Goal: Task Accomplishment & Management: Manage account settings

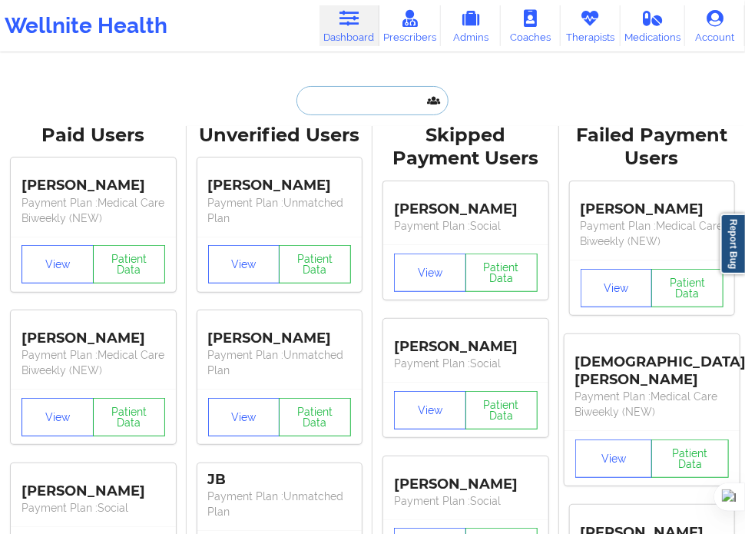
click at [353, 95] on input "text" at bounding box center [372, 100] width 152 height 29
paste input "client, [PERSON_NAME], if a minor of 12 years, has experience with [MEDICAL_DAT…"
type input "client, [PERSON_NAME], if a minor of 12 years, has experience with [MEDICAL_DAT…"
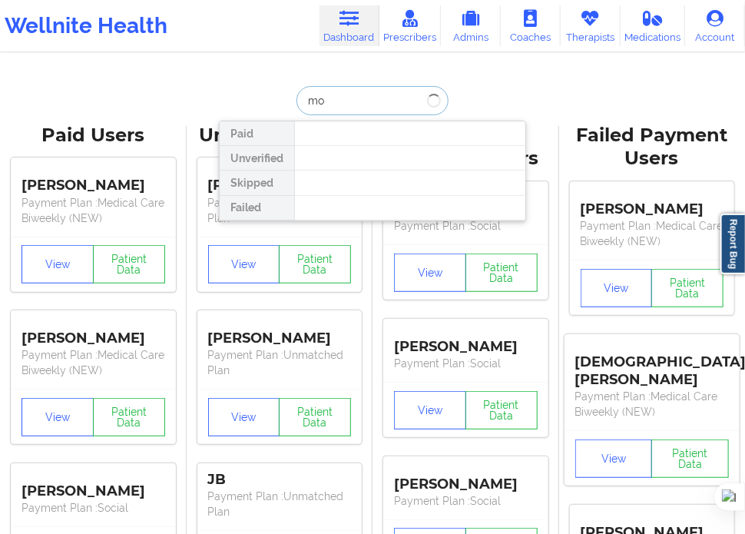
type input "m"
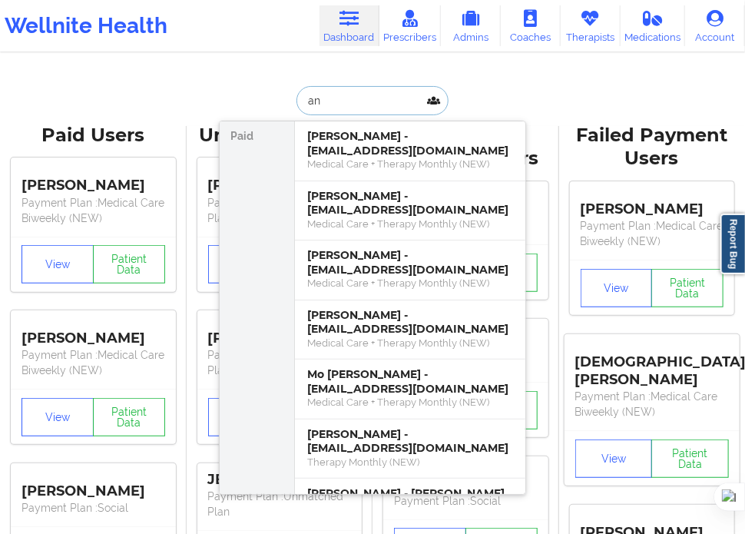
drag, startPoint x: 353, startPoint y: 108, endPoint x: 276, endPoint y: 102, distance: 77.0
click at [284, 104] on div "an Paid [PERSON_NAME] - [EMAIL_ADDRESS][DOMAIN_NAME] Medical Care + Therapy Mon…" at bounding box center [372, 100] width 307 height 29
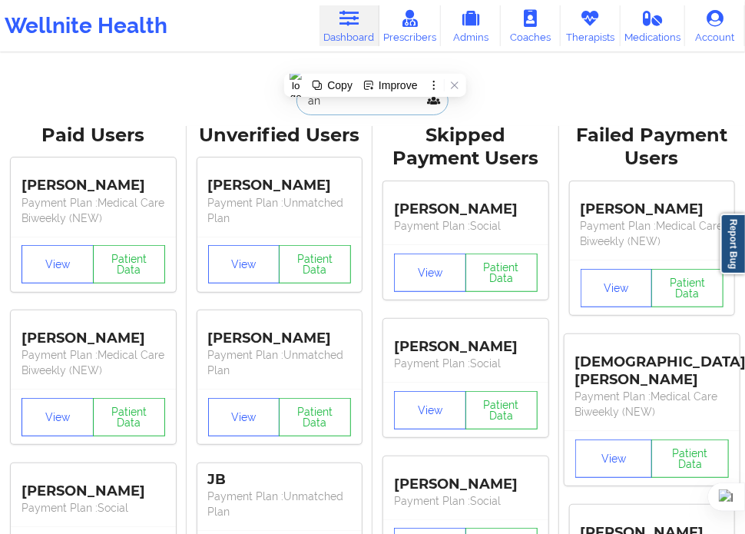
paste input "[PERSON_NAME]"
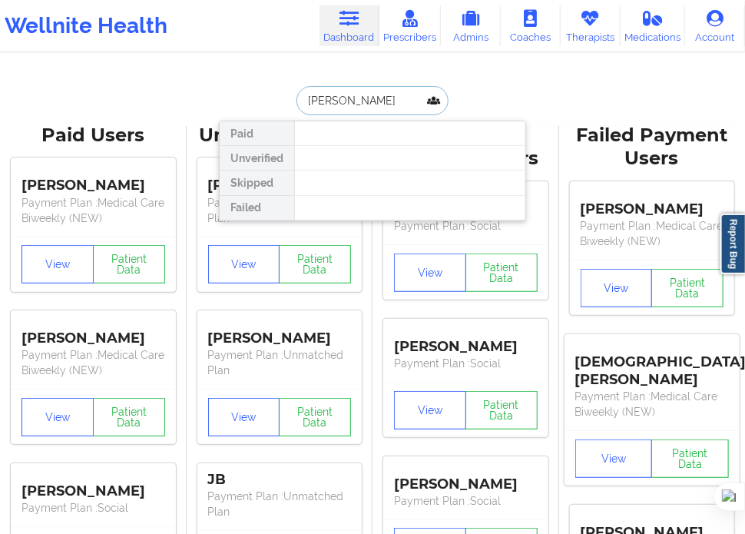
click at [396, 107] on input "[PERSON_NAME]" at bounding box center [372, 100] width 152 height 29
click at [323, 96] on input "[PERSON_NAME]" at bounding box center [372, 100] width 152 height 29
drag, startPoint x: 327, startPoint y: 98, endPoint x: 272, endPoint y: 101, distance: 55.3
click at [277, 101] on div "[PERSON_NAME] Paid Unverified Skipped Failed" at bounding box center [372, 100] width 307 height 29
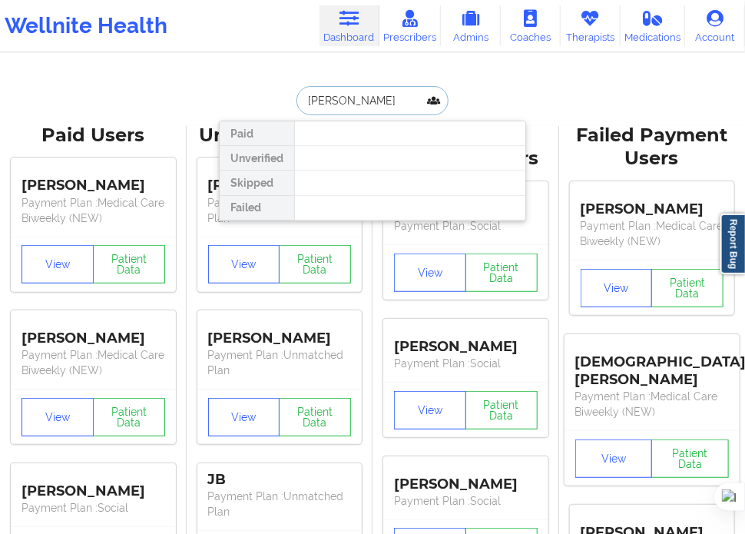
type input "[PERSON_NAME]"
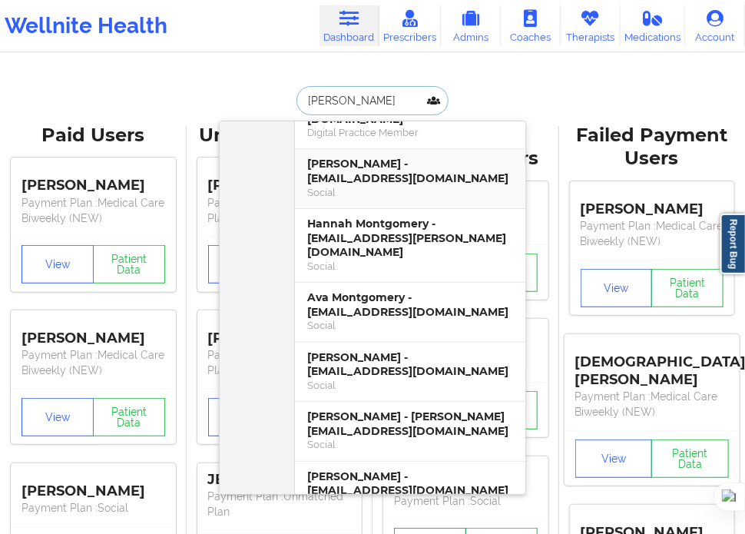
scroll to position [154, 0]
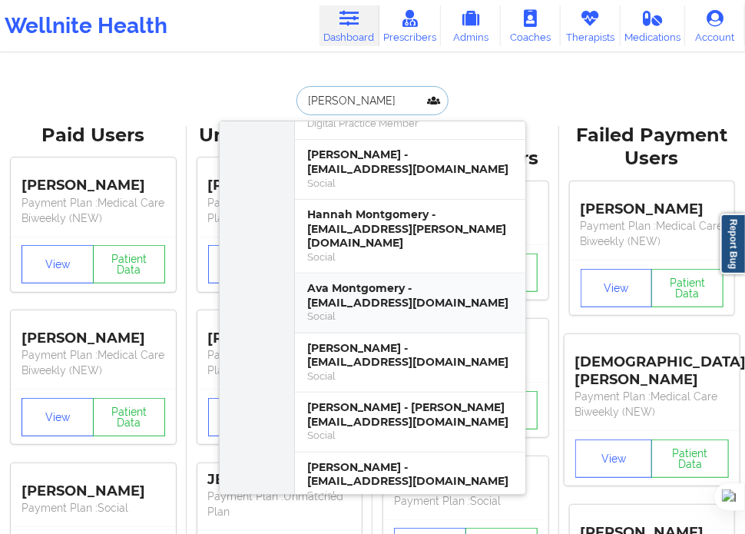
click at [375, 309] on div "Social" at bounding box center [410, 315] width 206 height 13
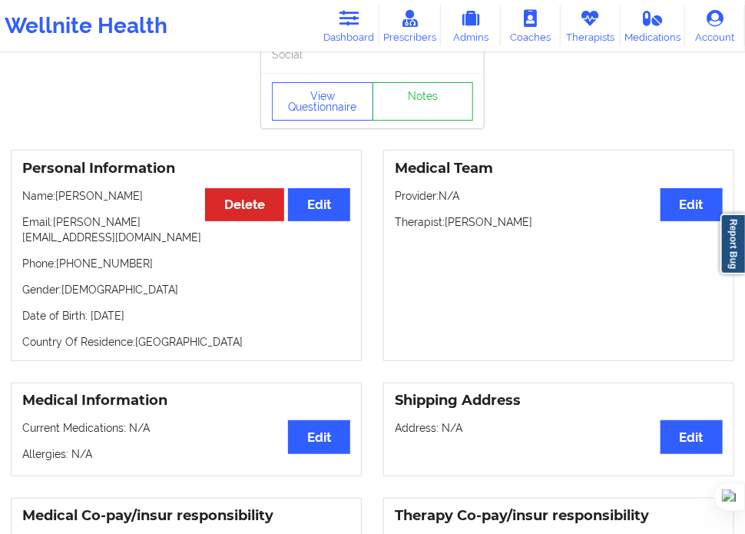
scroll to position [154, 0]
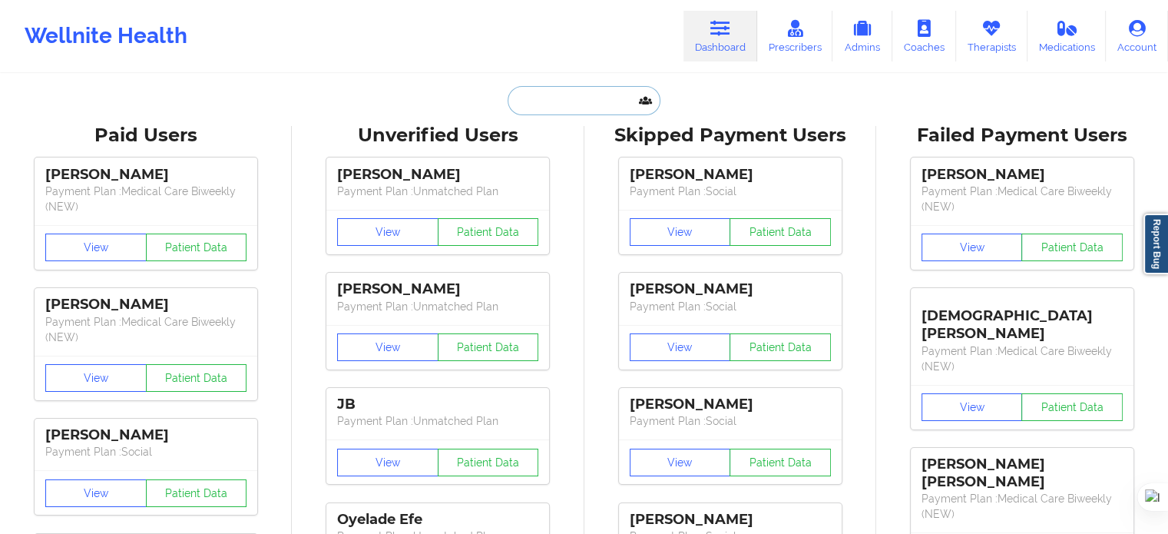
click at [584, 107] on input "text" at bounding box center [584, 100] width 152 height 29
click at [989, 35] on icon at bounding box center [991, 28] width 20 height 17
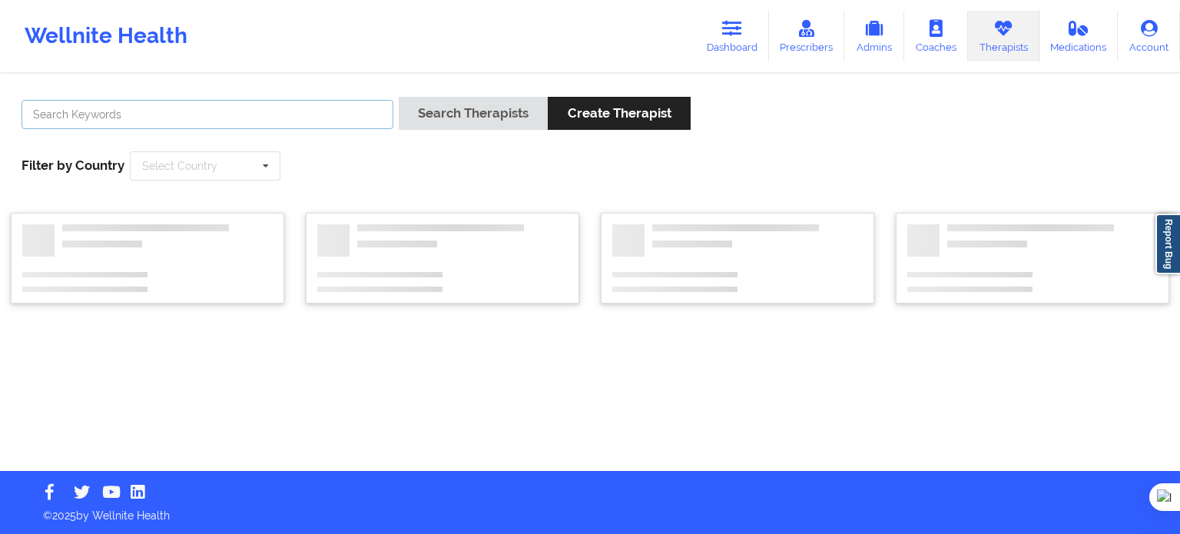
click at [327, 105] on input "text" at bounding box center [208, 114] width 372 height 29
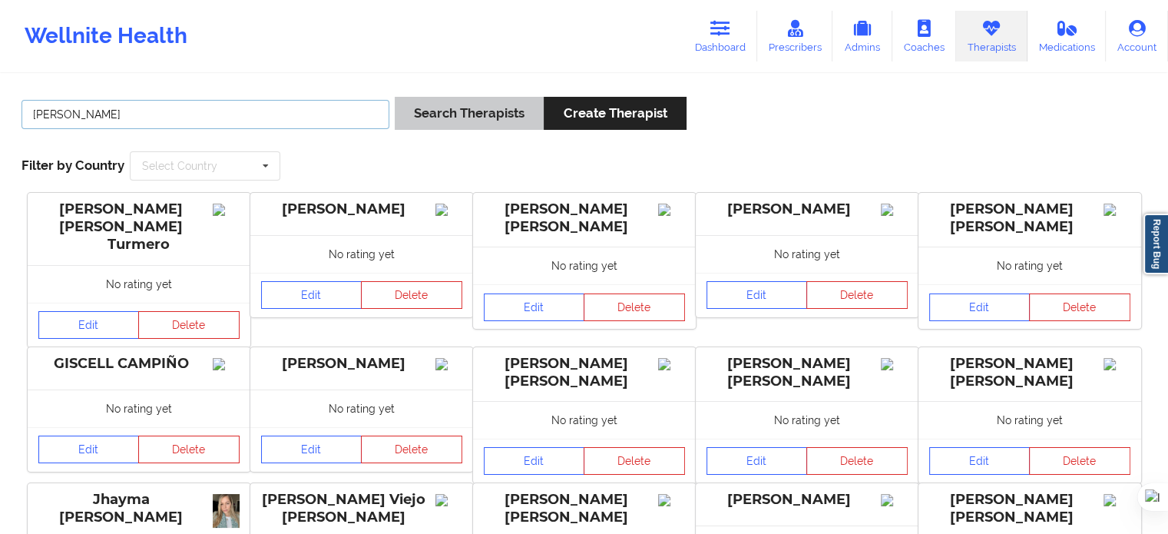
type input "sharice white"
click at [470, 101] on button "Search Therapists" at bounding box center [469, 113] width 149 height 33
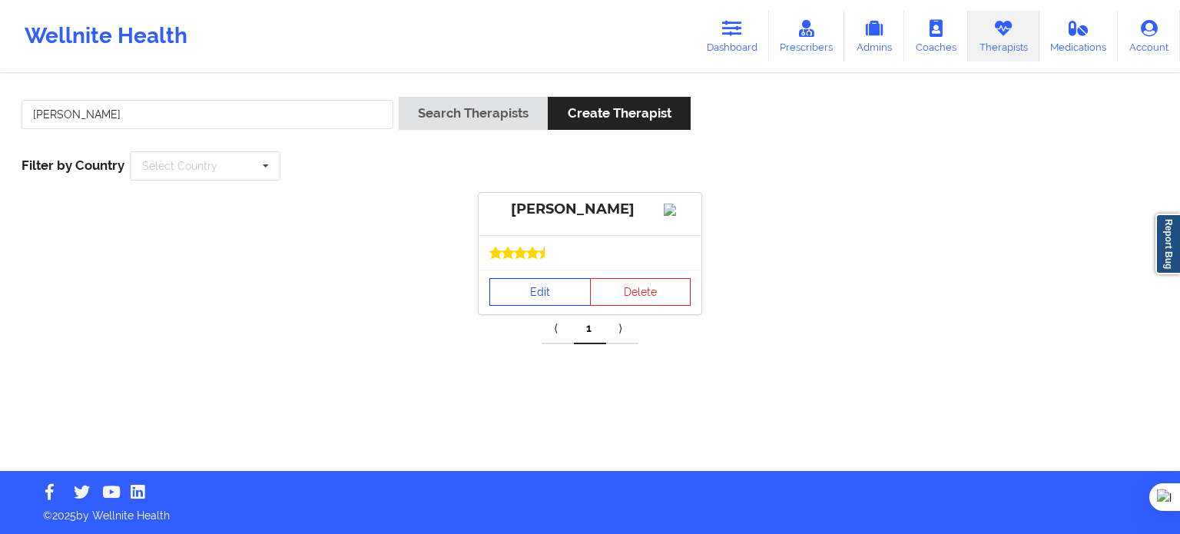
click at [553, 294] on link "Edit" at bounding box center [539, 292] width 101 height 28
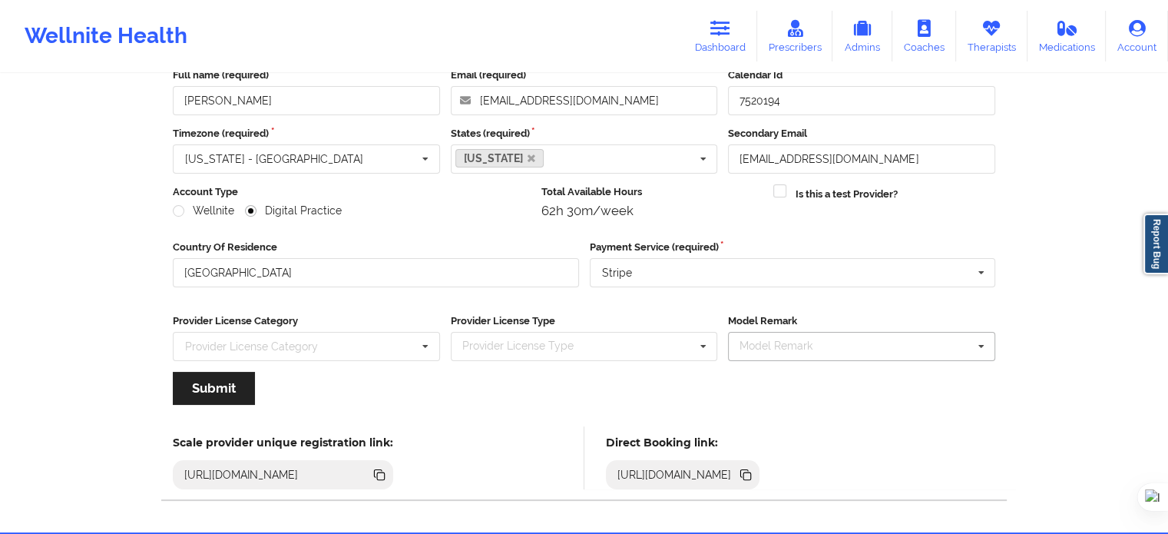
scroll to position [154, 0]
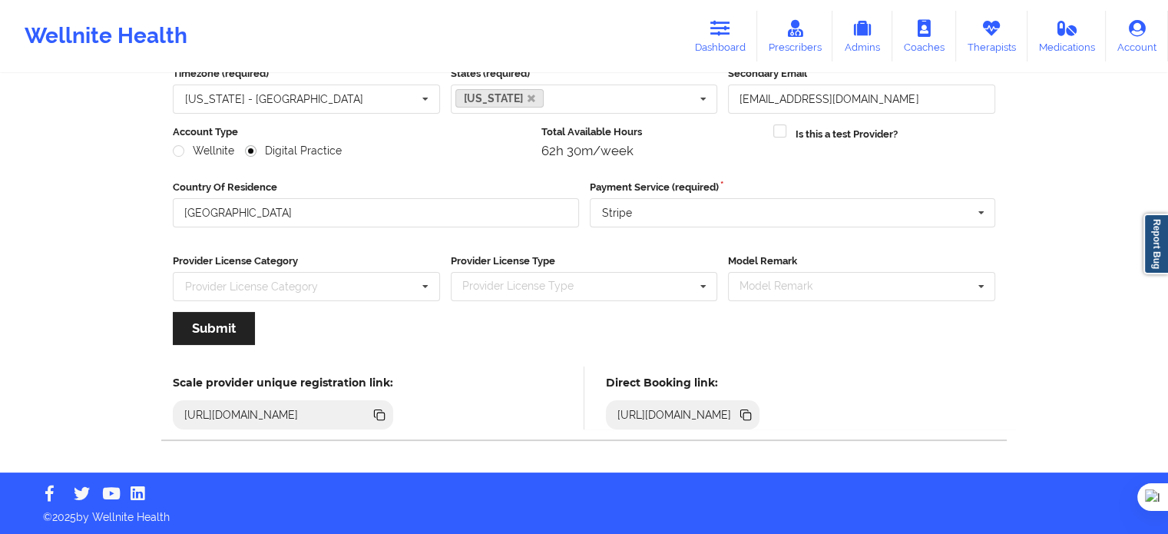
click at [751, 412] on icon at bounding box center [747, 416] width 8 height 8
